Goal: Task Accomplishment & Management: Manage account settings

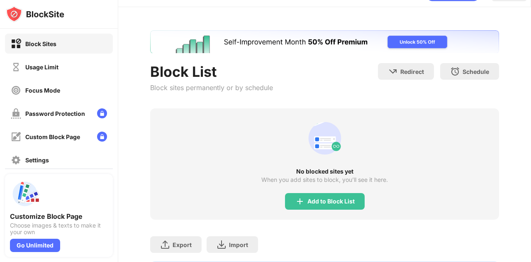
scroll to position [22, 0]
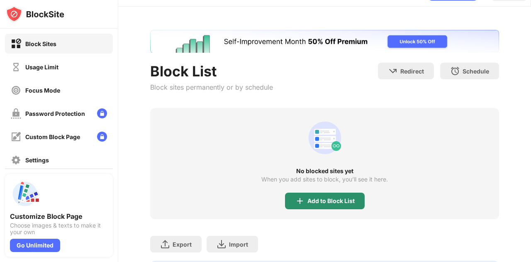
click at [307, 199] on div "Add to Block List" at bounding box center [330, 200] width 47 height 7
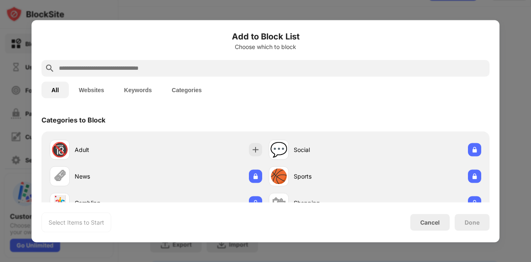
click at [194, 65] on input "text" at bounding box center [272, 68] width 428 height 10
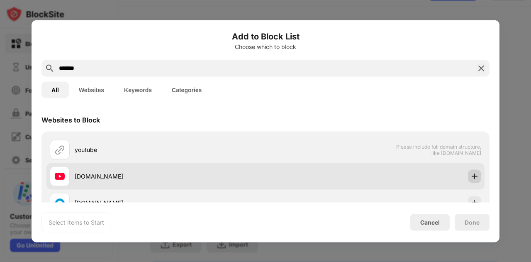
type input "*******"
click at [472, 180] on div at bounding box center [474, 175] width 13 height 13
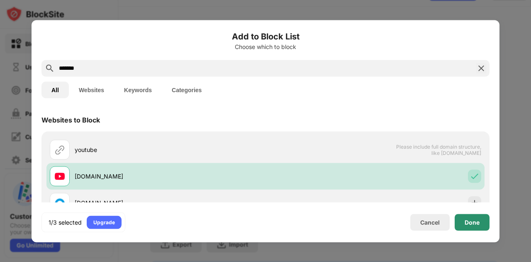
click at [467, 222] on div "Done" at bounding box center [471, 222] width 15 height 7
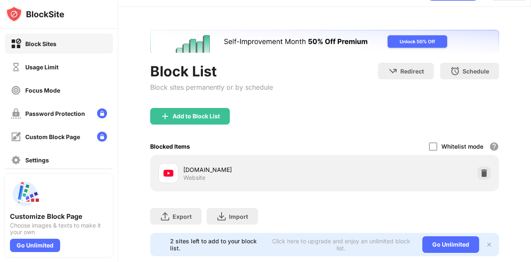
click at [211, 117] on div "Add to Block List" at bounding box center [195, 116] width 47 height 7
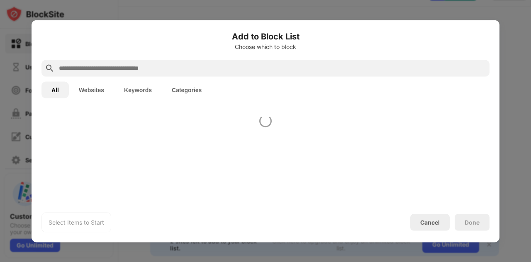
click at [223, 68] on input "text" at bounding box center [272, 68] width 428 height 10
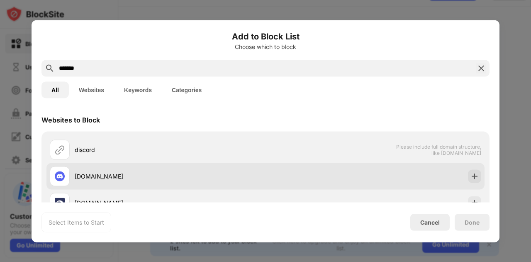
type input "*******"
click at [472, 172] on div at bounding box center [474, 175] width 13 height 13
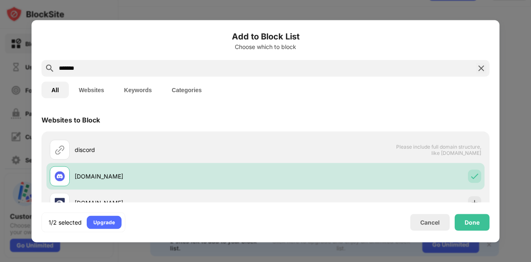
click at [472, 215] on div "Done" at bounding box center [471, 222] width 35 height 17
